Goal: Find specific page/section: Find specific page/section

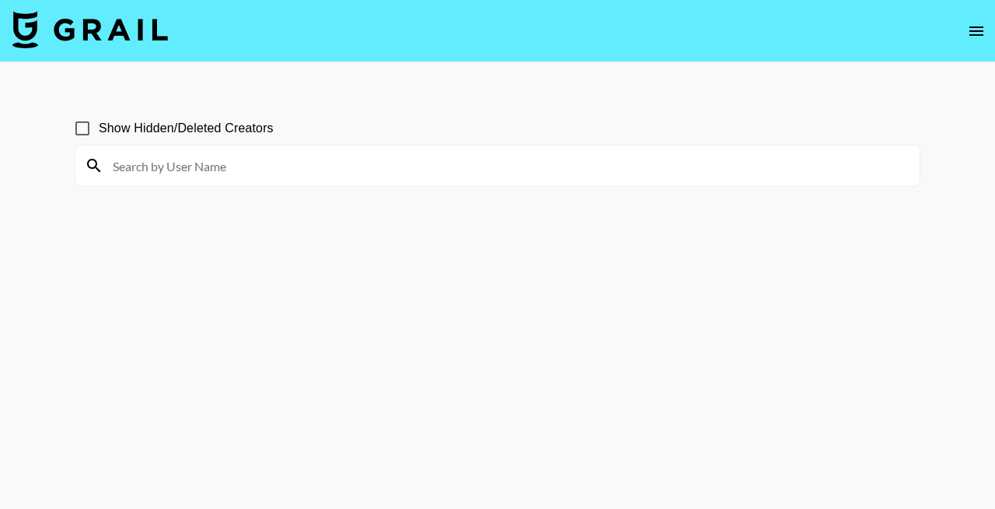
click at [466, 159] on input at bounding box center [506, 165] width 807 height 25
click at [193, 173] on input at bounding box center [506, 165] width 807 height 25
click at [238, 167] on input at bounding box center [506, 165] width 807 height 25
click at [156, 170] on input at bounding box center [506, 165] width 807 height 25
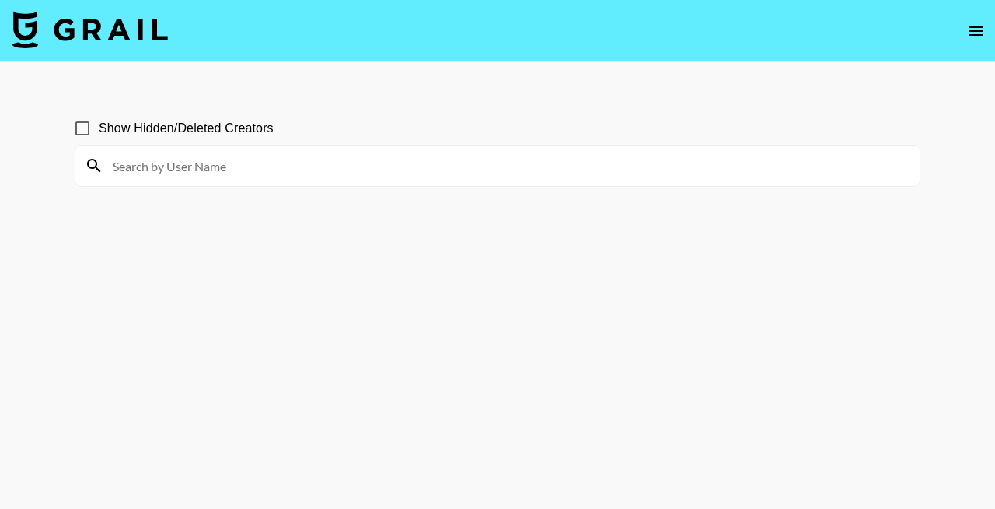
click at [156, 170] on input at bounding box center [506, 165] width 807 height 25
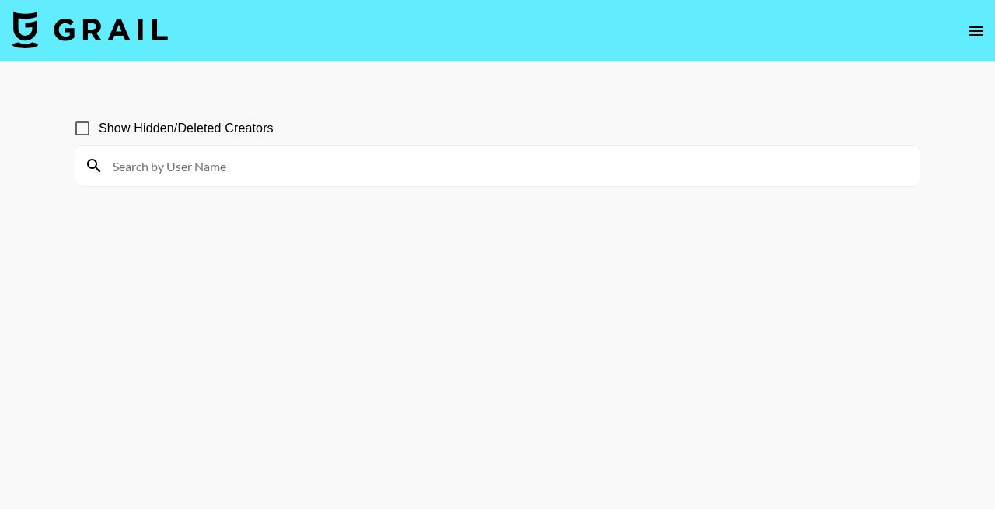
click at [485, 166] on input at bounding box center [506, 165] width 807 height 25
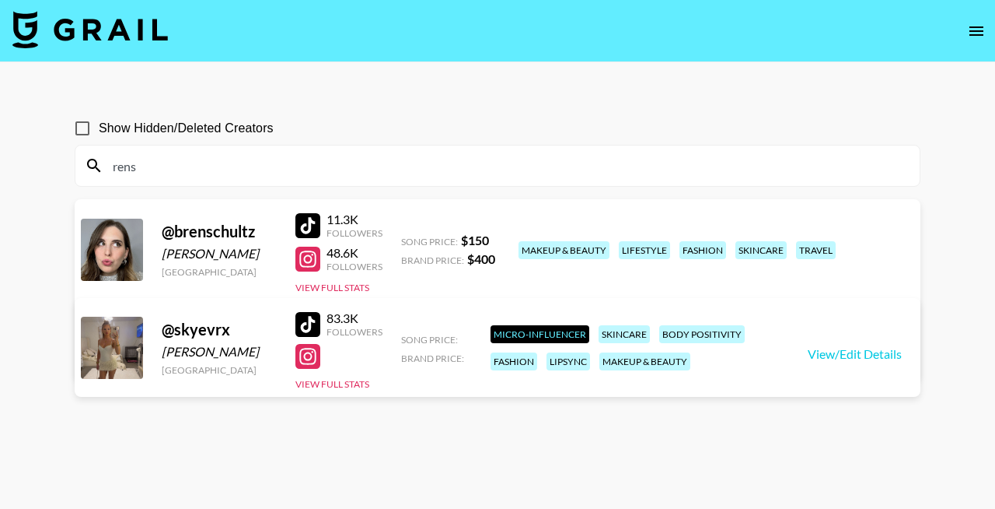
type input "rens"
click at [251, 153] on input "rens" at bounding box center [506, 165] width 807 height 25
click at [84, 127] on input "Show Hidden/Deleted Creators" at bounding box center [82, 128] width 33 height 33
checkbox input "true"
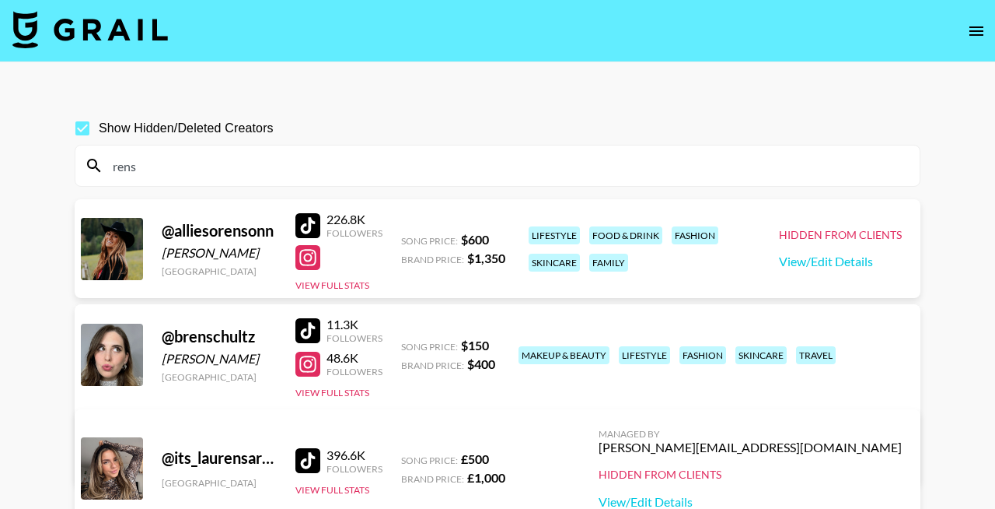
click at [201, 166] on input "rens" at bounding box center [506, 165] width 807 height 25
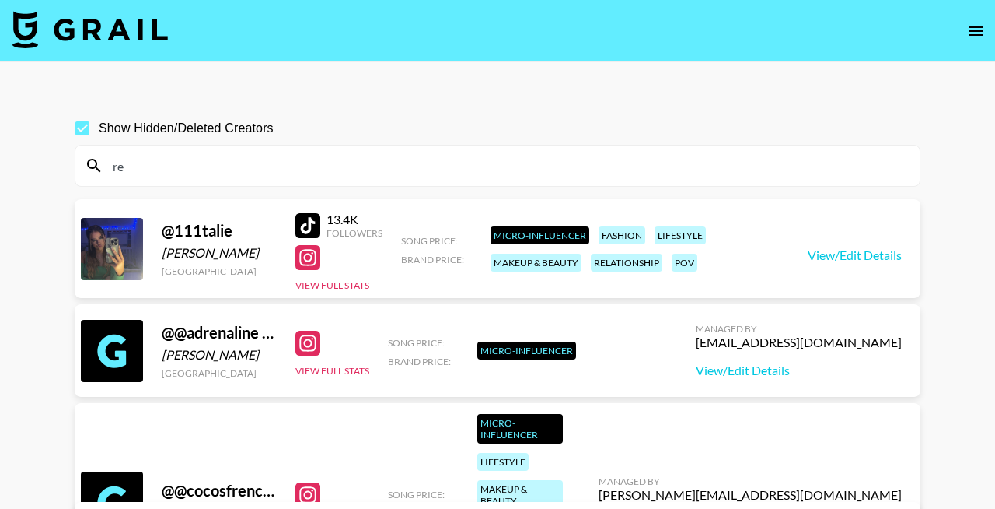
type input "r"
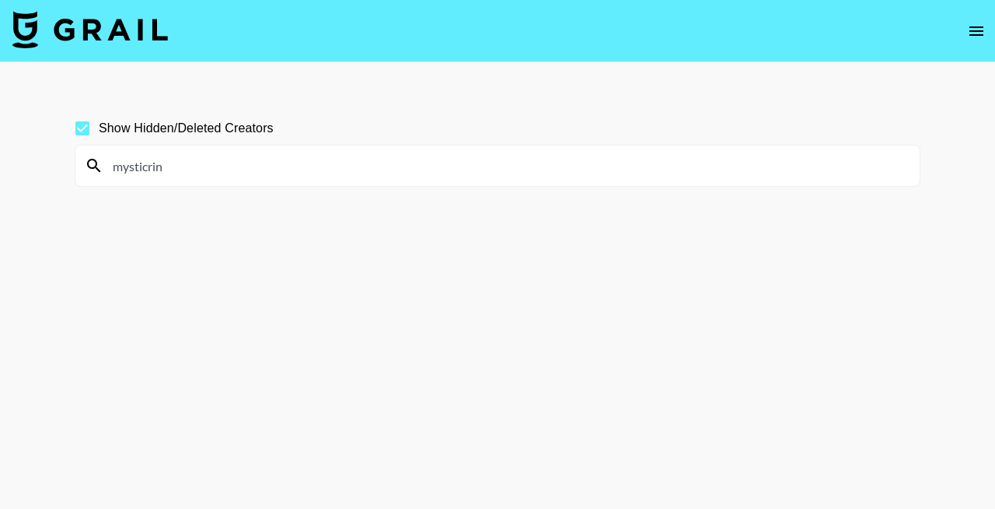
drag, startPoint x: 235, startPoint y: 161, endPoint x: 104, endPoint y: 157, distance: 130.7
click at [104, 157] on input "mysticrin" at bounding box center [506, 165] width 807 height 25
type input "swidri"
